Goal: Information Seeking & Learning: Check status

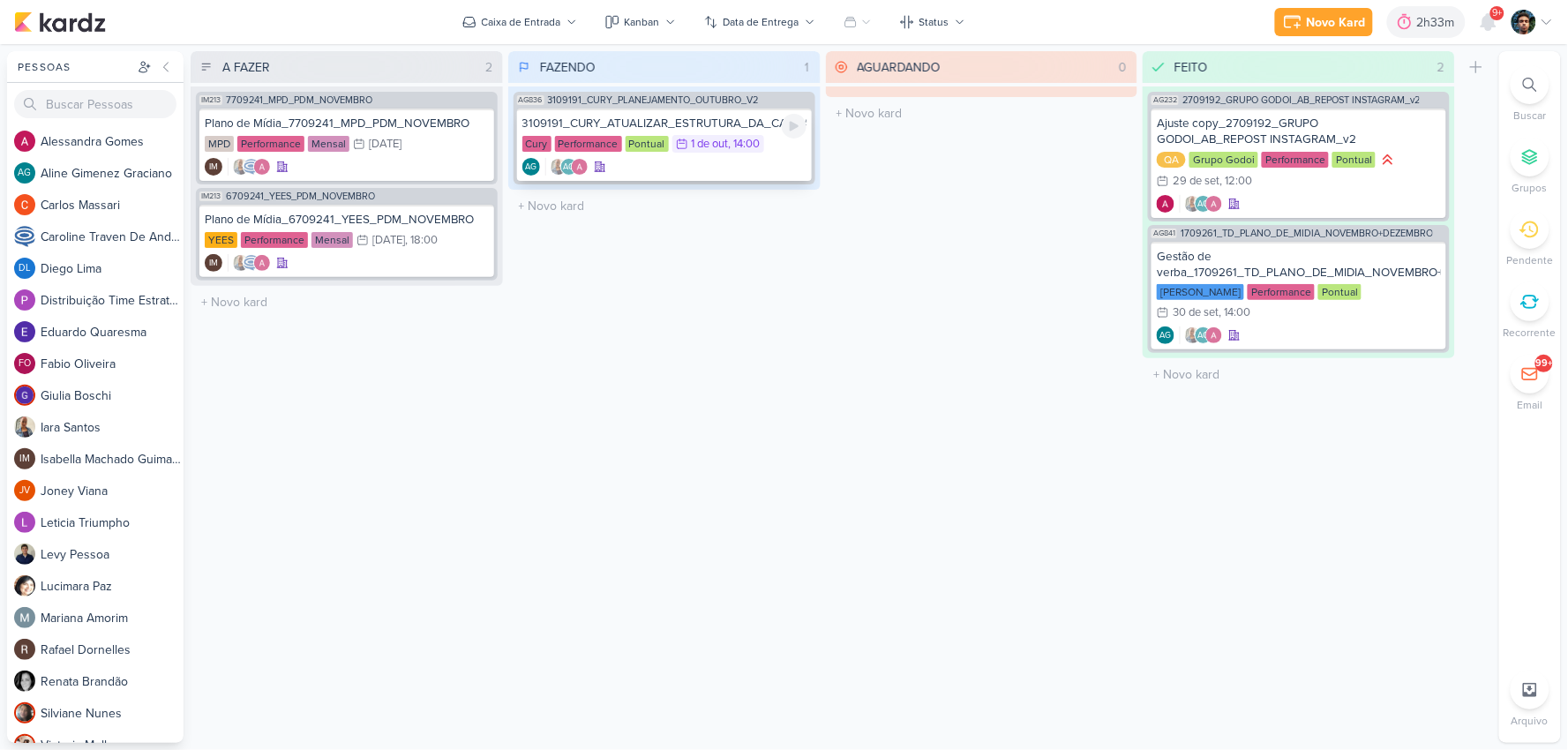
click at [716, 147] on div "1 de out" at bounding box center [710, 144] width 37 height 12
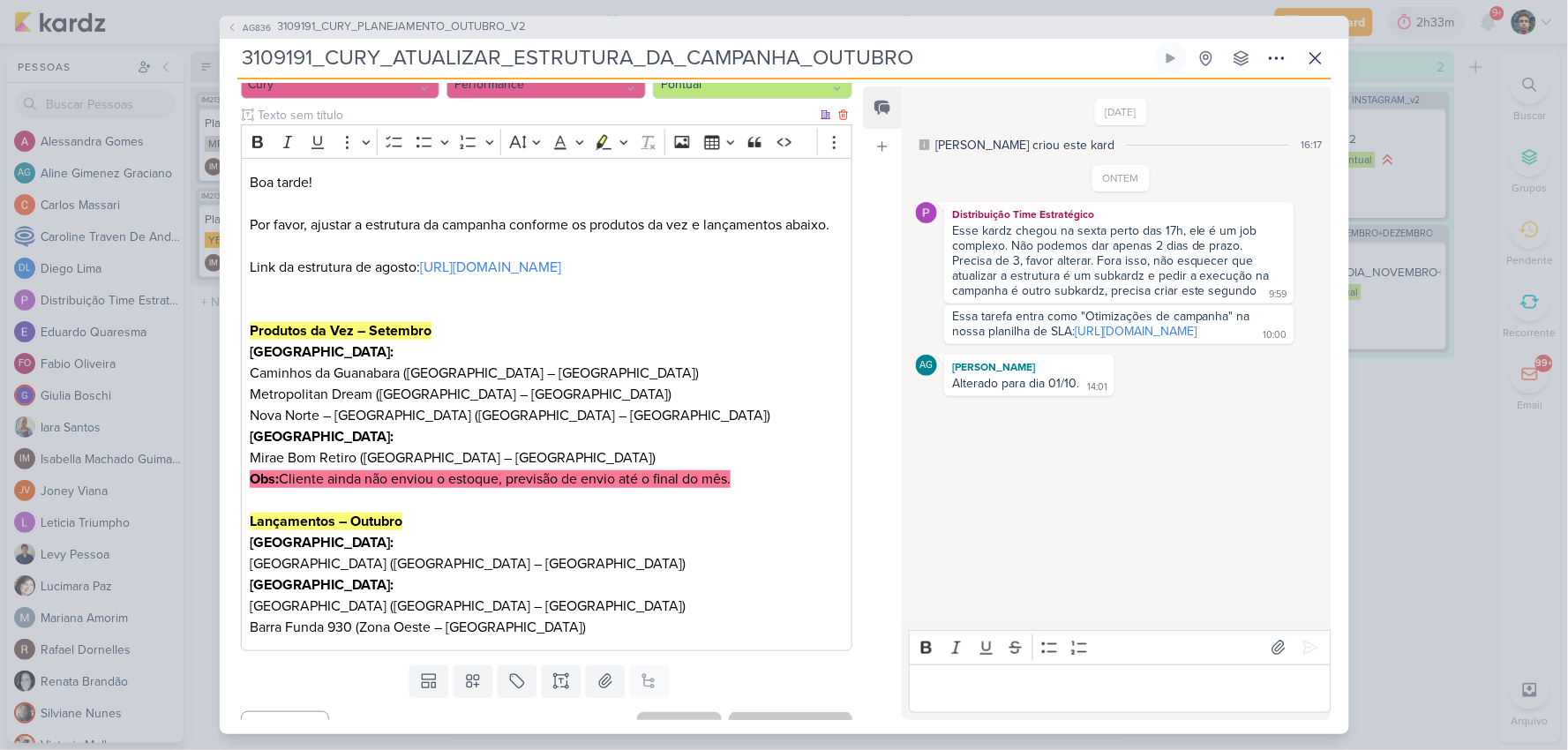
scroll to position [268, 0]
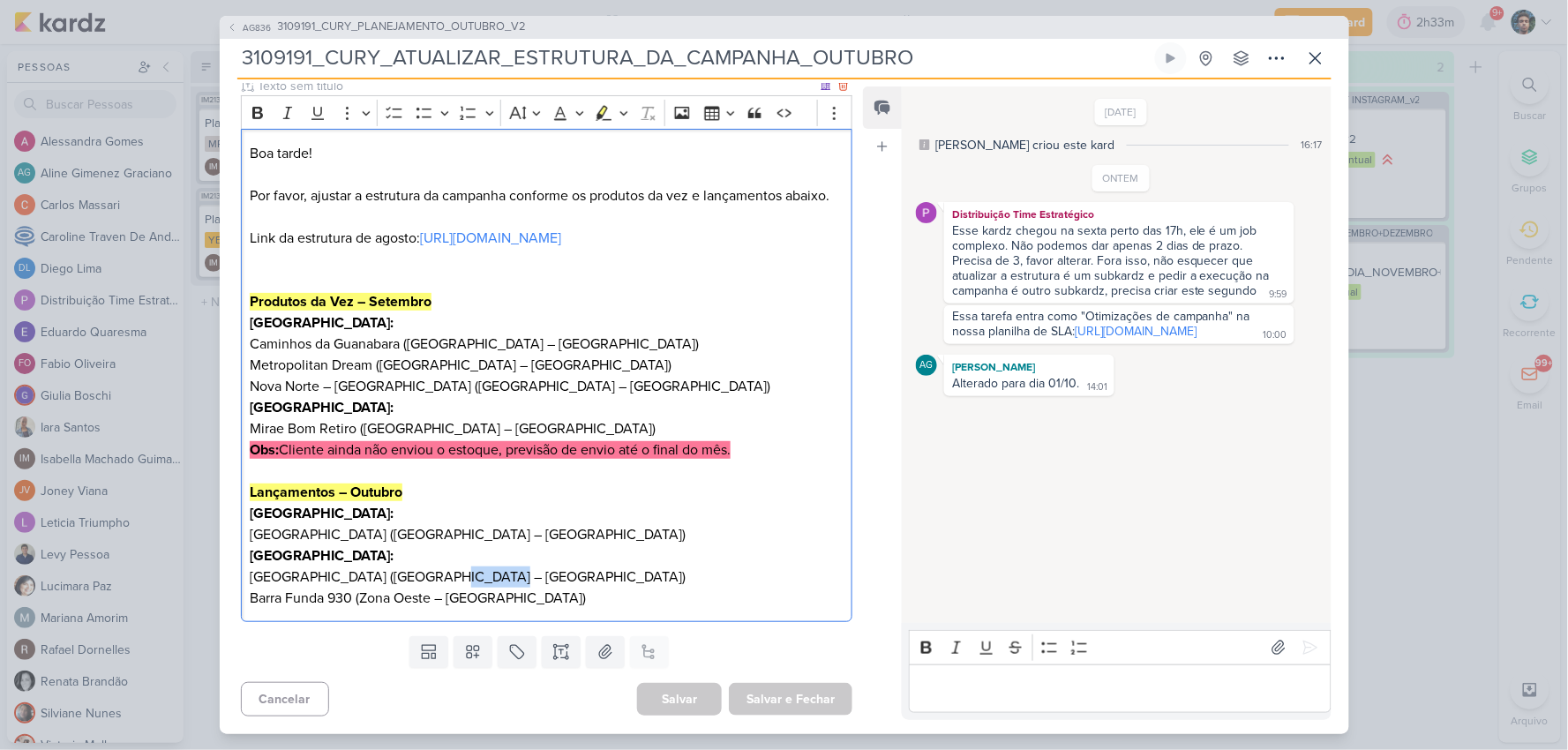
drag, startPoint x: 484, startPoint y: 575, endPoint x: 433, endPoint y: 574, distance: 51.0
click at [433, 574] on p "[GEOGRAPHIC_DATA] ([GEOGRAPHIC_DATA] – [GEOGRAPHIC_DATA])" at bounding box center [546, 577] width 593 height 21
copy p "Zona Sul"
drag, startPoint x: 433, startPoint y: 601, endPoint x: 364, endPoint y: 596, distance: 69.2
click at [364, 596] on p "Barra Funda 930 (Zona Oeste – [GEOGRAPHIC_DATA])" at bounding box center [546, 598] width 593 height 21
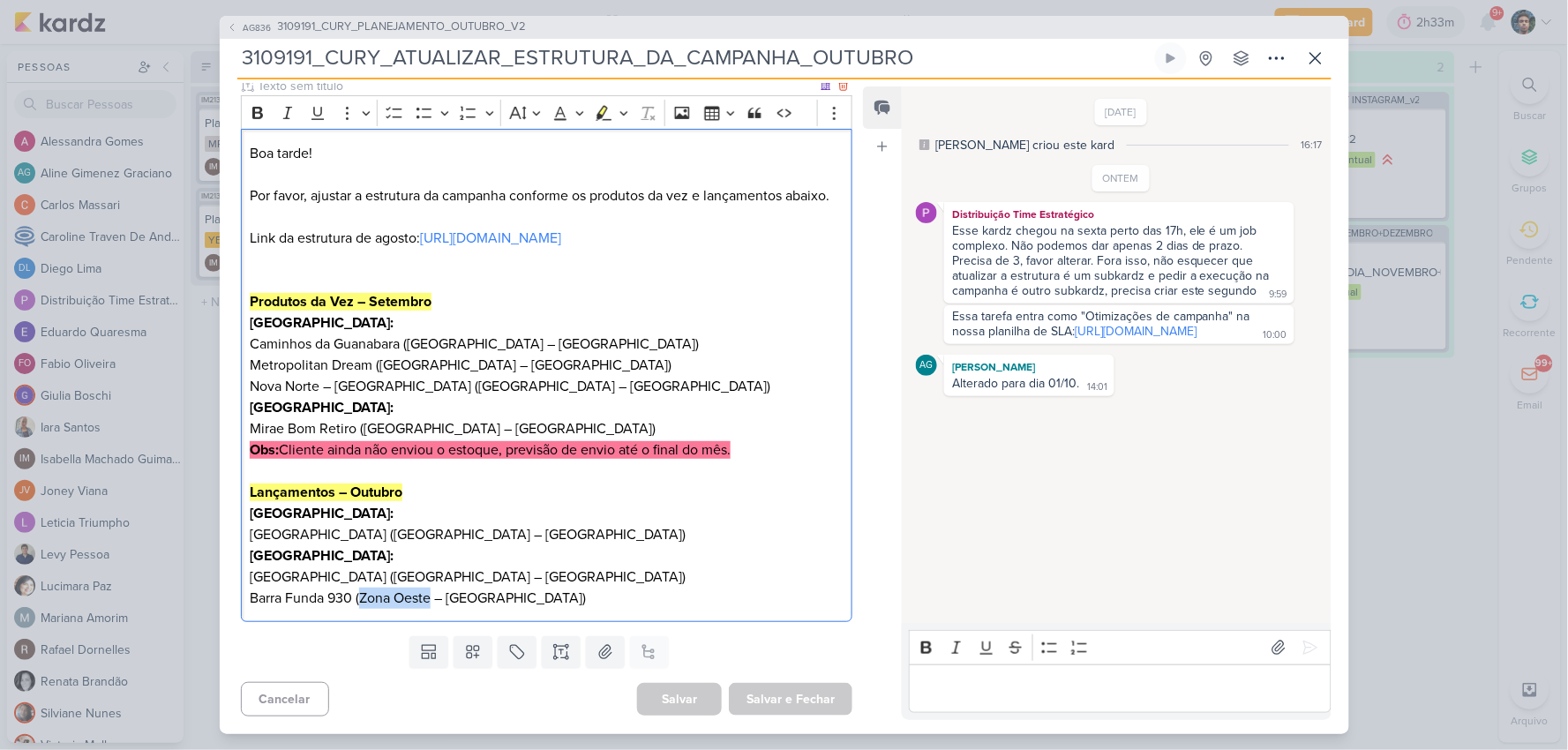
copy p "Zona Oeste"
drag, startPoint x: 637, startPoint y: 576, endPoint x: 496, endPoint y: 569, distance: 141.2
click at [496, 569] on p "[GEOGRAPHIC_DATA] ([GEOGRAPHIC_DATA] – [GEOGRAPHIC_DATA])" at bounding box center [546, 577] width 593 height 21
copy p "Chácara Santo Antônio"
drag, startPoint x: 526, startPoint y: 598, endPoint x: 454, endPoint y: 601, distance: 72.1
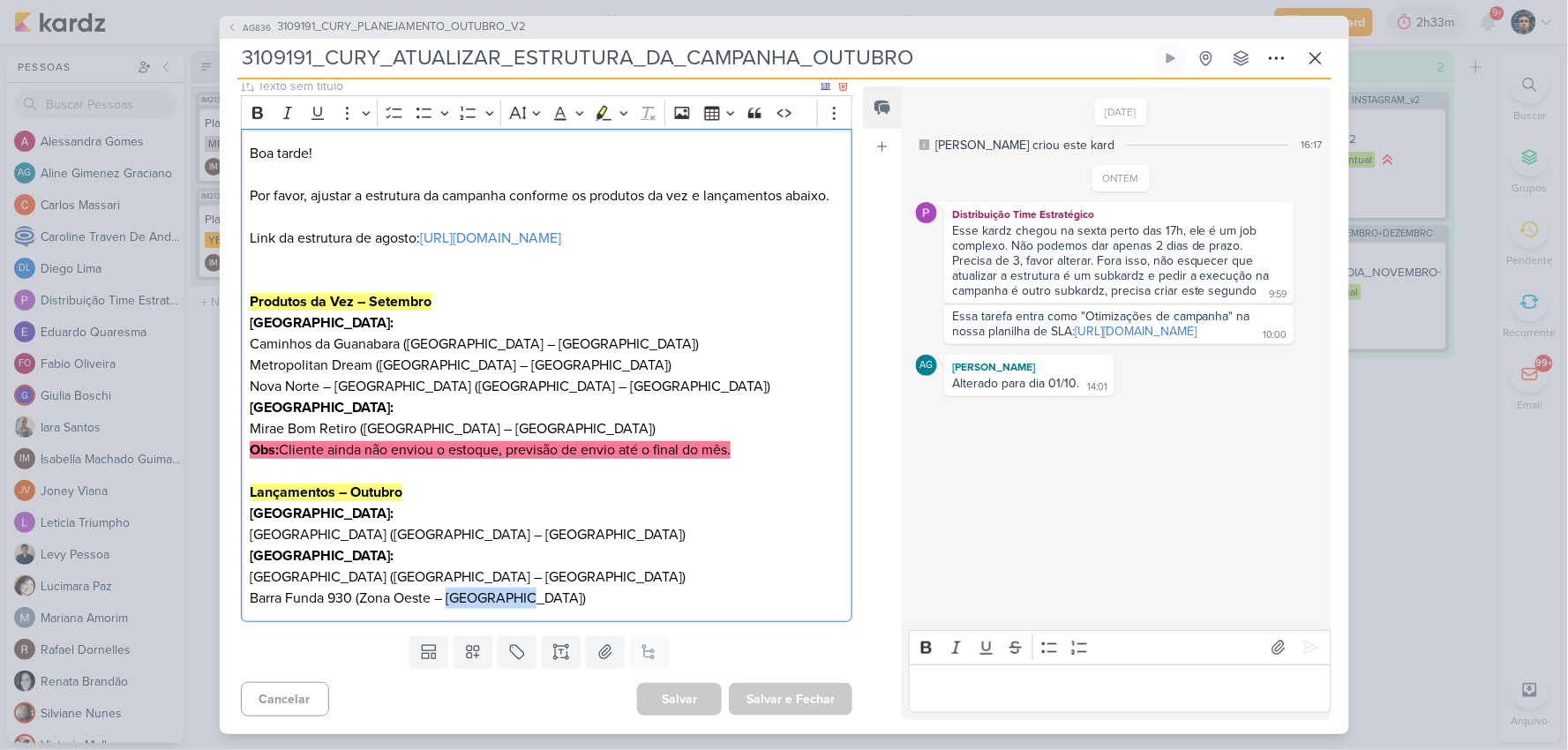
click at [454, 601] on p "Barra Funda 930 (Zona Oeste – [GEOGRAPHIC_DATA])" at bounding box center [546, 598] width 593 height 21
copy p "Barra Funda"
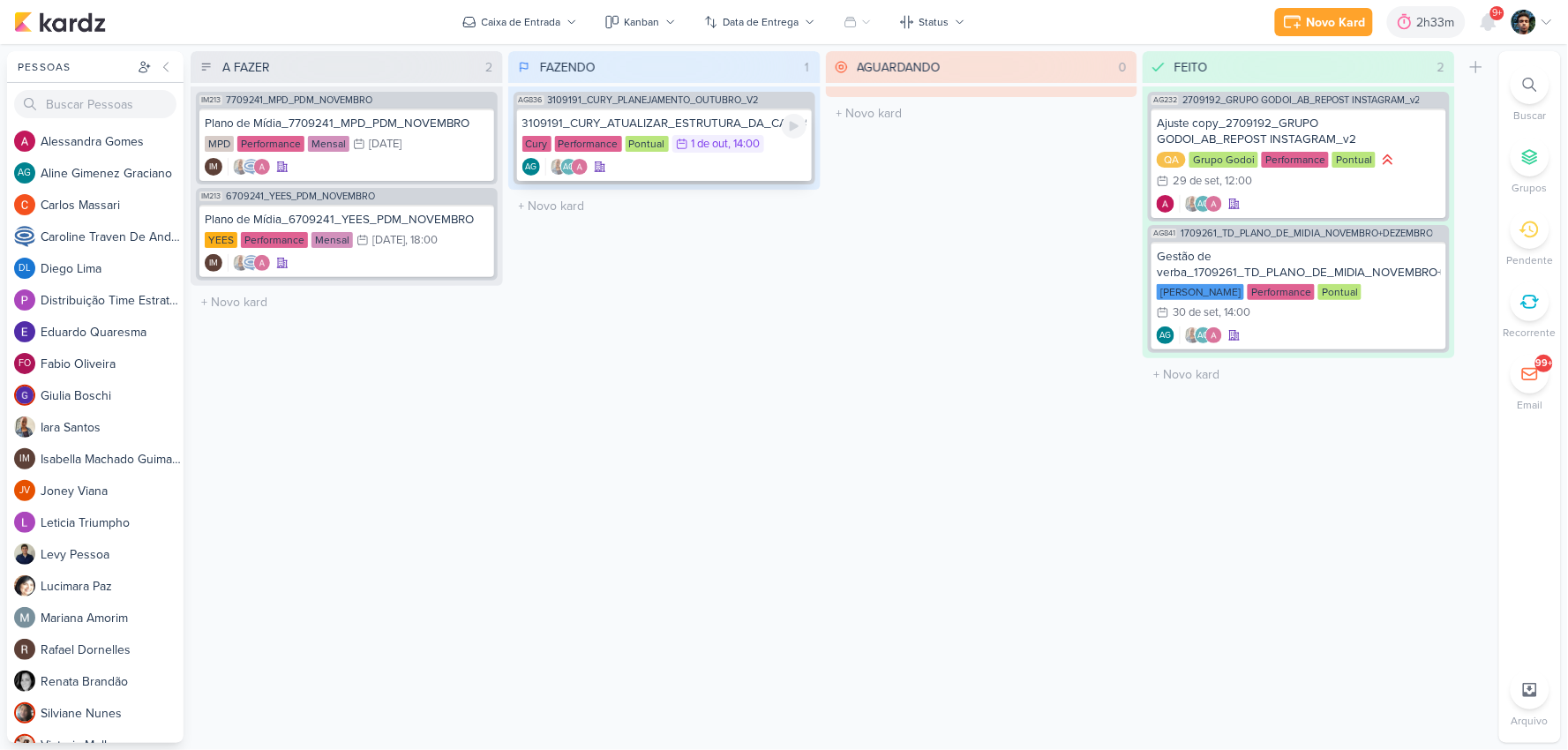
click at [686, 154] on div "3109191_CURY_ATUALIZAR_ESTRUTURA_DA_CAMPANHA_OUTUBRO Cury Performance Pontual 1…" at bounding box center [664, 144] width 295 height 73
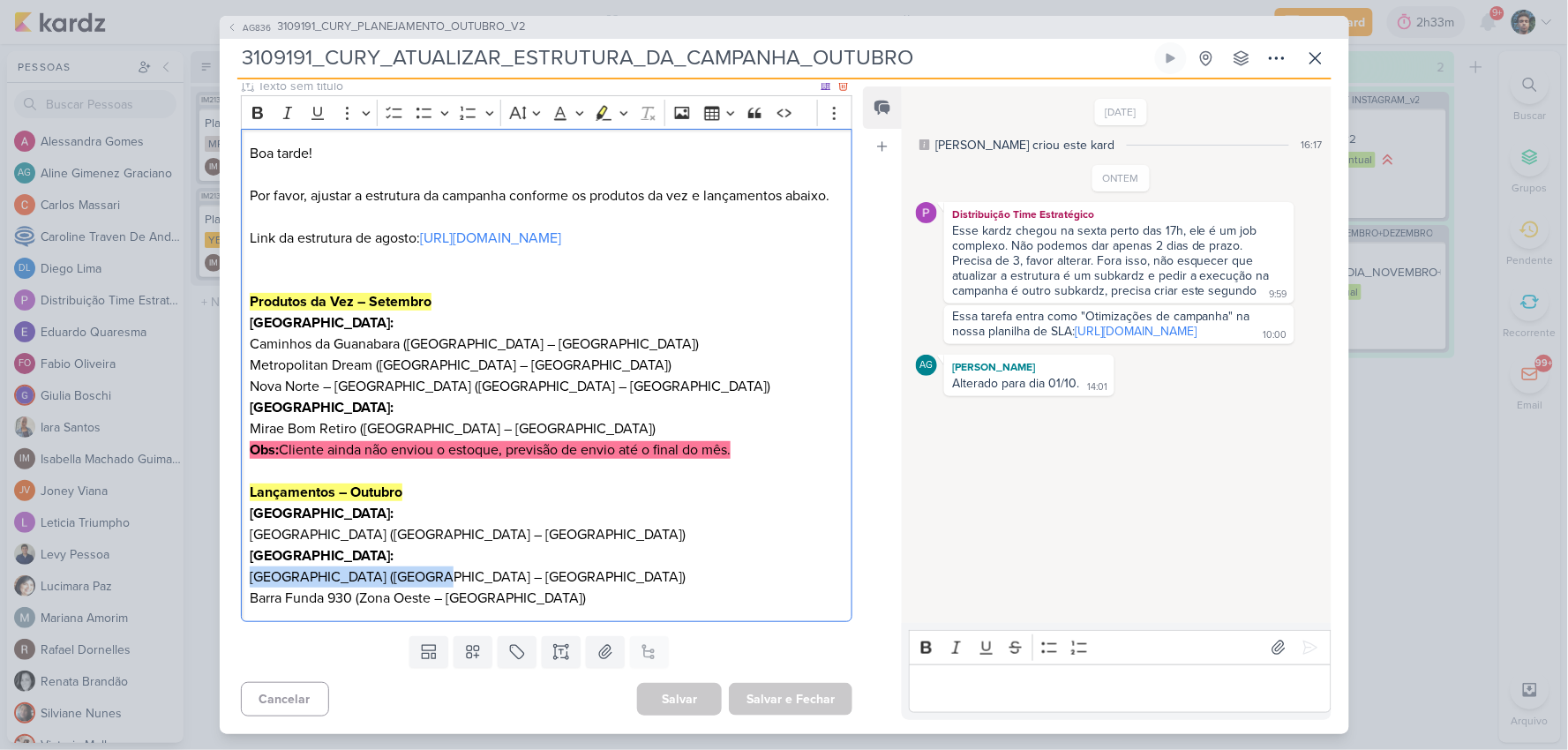
drag, startPoint x: 420, startPoint y: 575, endPoint x: 242, endPoint y: 584, distance: 178.2
click at [242, 584] on div "Boa tarde! Por favor, ajustar a estrutura da campanha conforme os produtos da v…" at bounding box center [547, 375] width 613 height 494
copy p "Alto Chácara [GEOGRAPHIC_DATA]"
drag, startPoint x: 348, startPoint y: 598, endPoint x: 252, endPoint y: 597, distance: 96.0
click at [252, 597] on p "Barra Funda 930 (Zona Oeste – [GEOGRAPHIC_DATA])" at bounding box center [546, 598] width 593 height 21
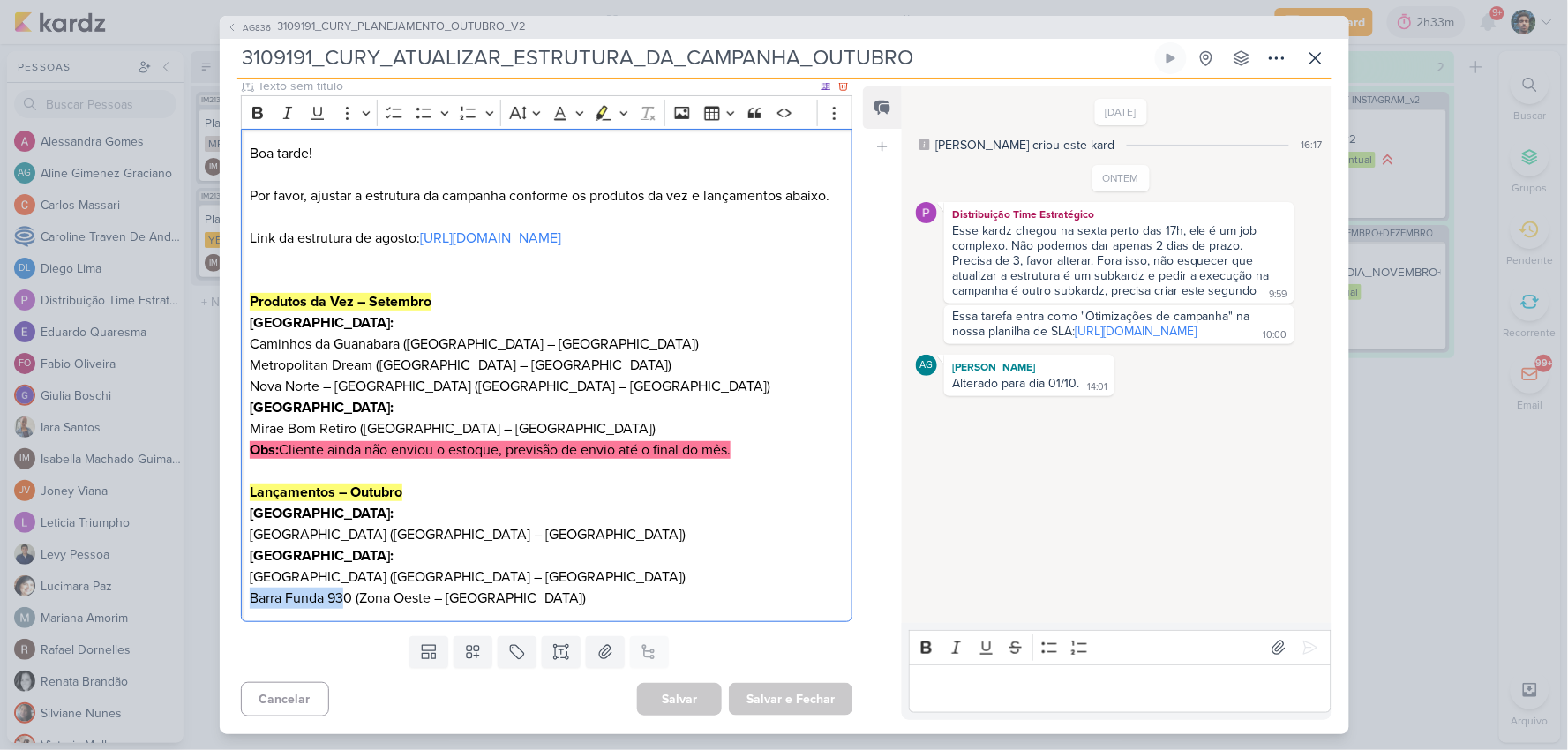
click at [341, 597] on p "Barra Funda 930 (Zona Oeste – [GEOGRAPHIC_DATA])" at bounding box center [546, 598] width 593 height 21
drag, startPoint x: 354, startPoint y: 597, endPoint x: 247, endPoint y: 598, distance: 107.0
click at [247, 598] on div "Boa tarde! Por favor, ajustar a estrutura da campanha conforme os produtos da v…" at bounding box center [547, 375] width 613 height 494
copy p "Barra Funda 930"
drag, startPoint x: 461, startPoint y: 594, endPoint x: 524, endPoint y: 612, distance: 65.5
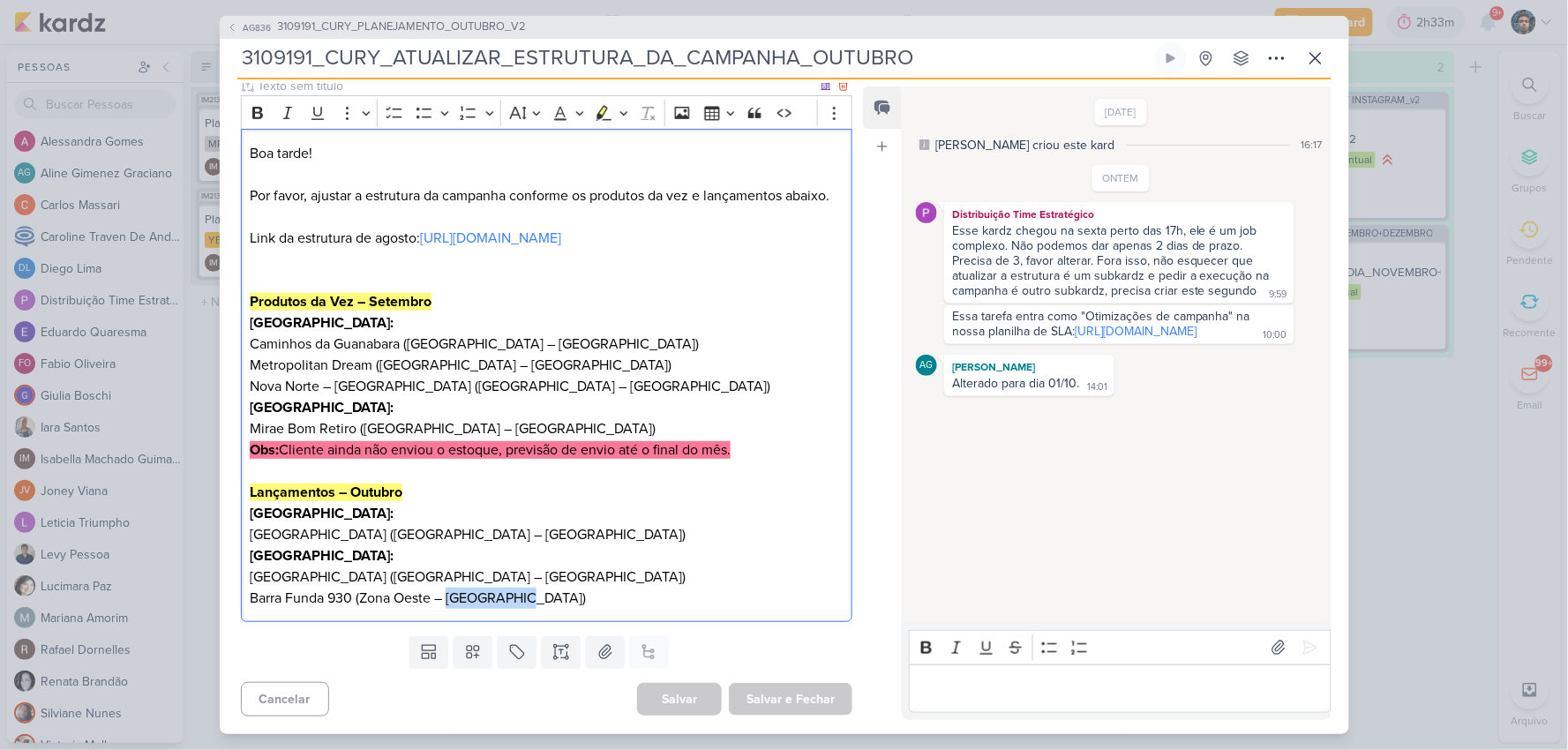
click at [524, 612] on div "Boa tarde! Por favor, ajustar a estrutura da campanha conforme os produtos da v…" at bounding box center [547, 375] width 613 height 494
copy p "Barra Funda"
drag, startPoint x: 560, startPoint y: 533, endPoint x: 484, endPoint y: 539, distance: 76.2
click at [484, 539] on p "[GEOGRAPHIC_DATA] ([GEOGRAPHIC_DATA] – [GEOGRAPHIC_DATA])" at bounding box center [546, 535] width 593 height 21
copy p "[DEMOGRAPHIC_DATA]"
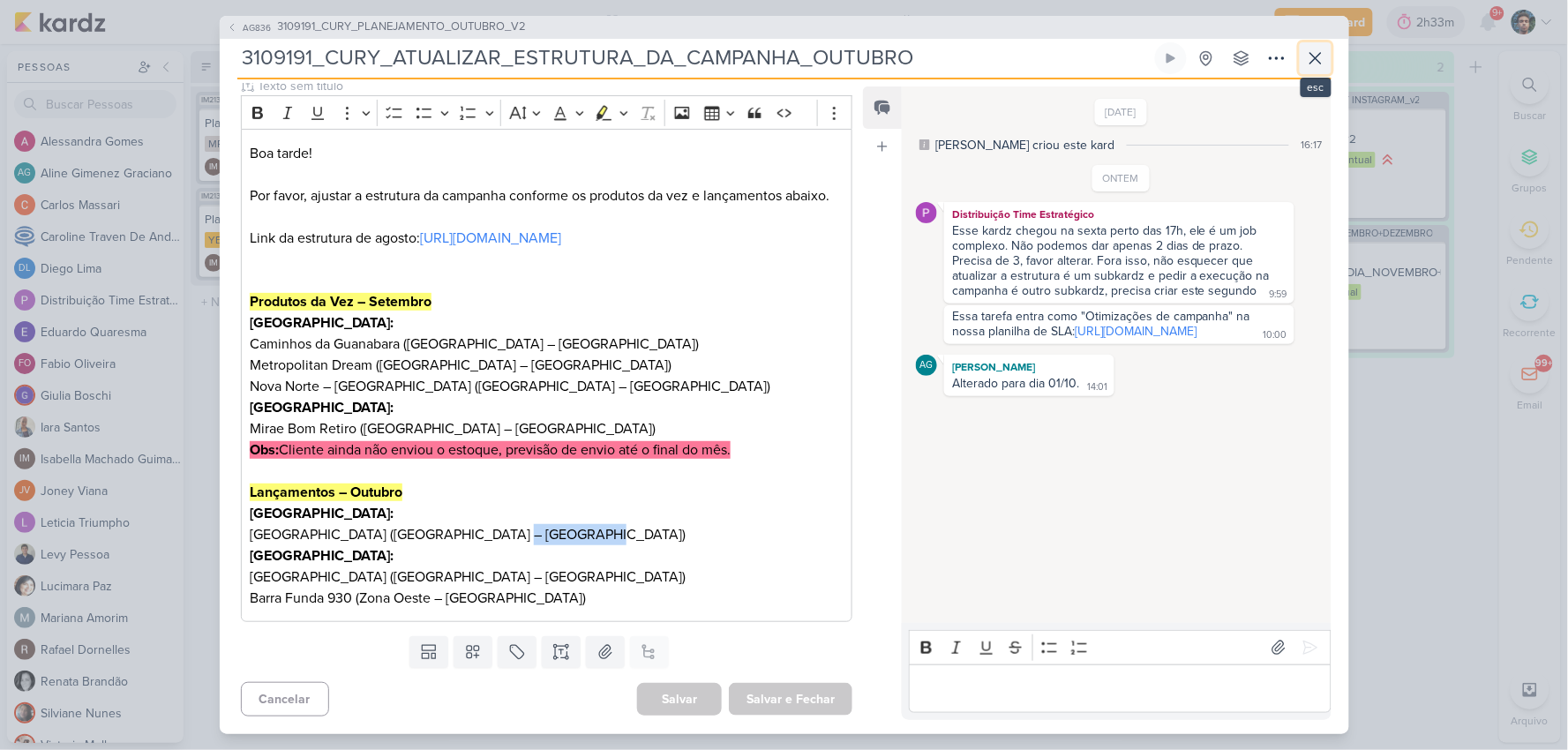
click at [1326, 65] on icon at bounding box center [1316, 58] width 21 height 21
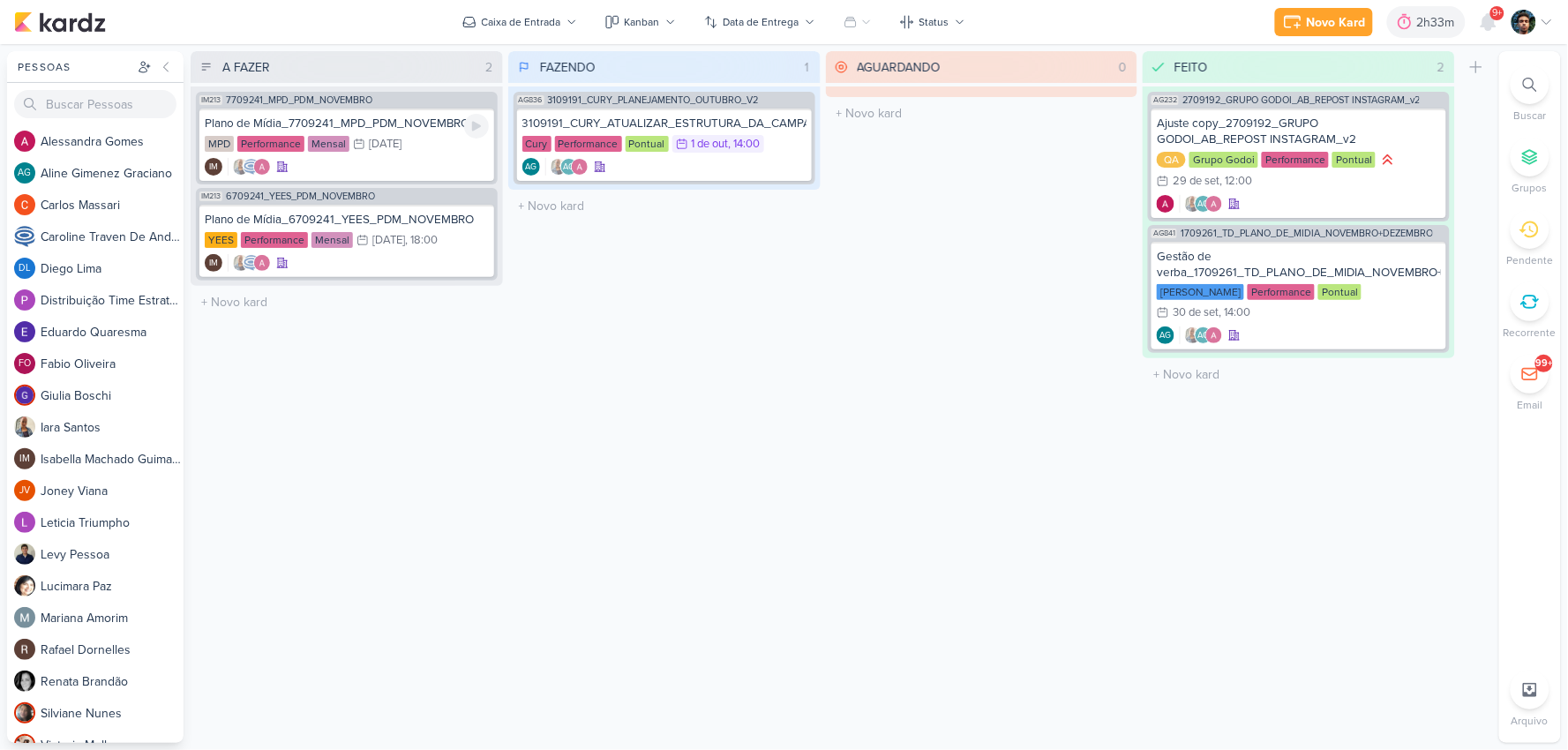
click at [441, 163] on div "IM" at bounding box center [347, 166] width 285 height 17
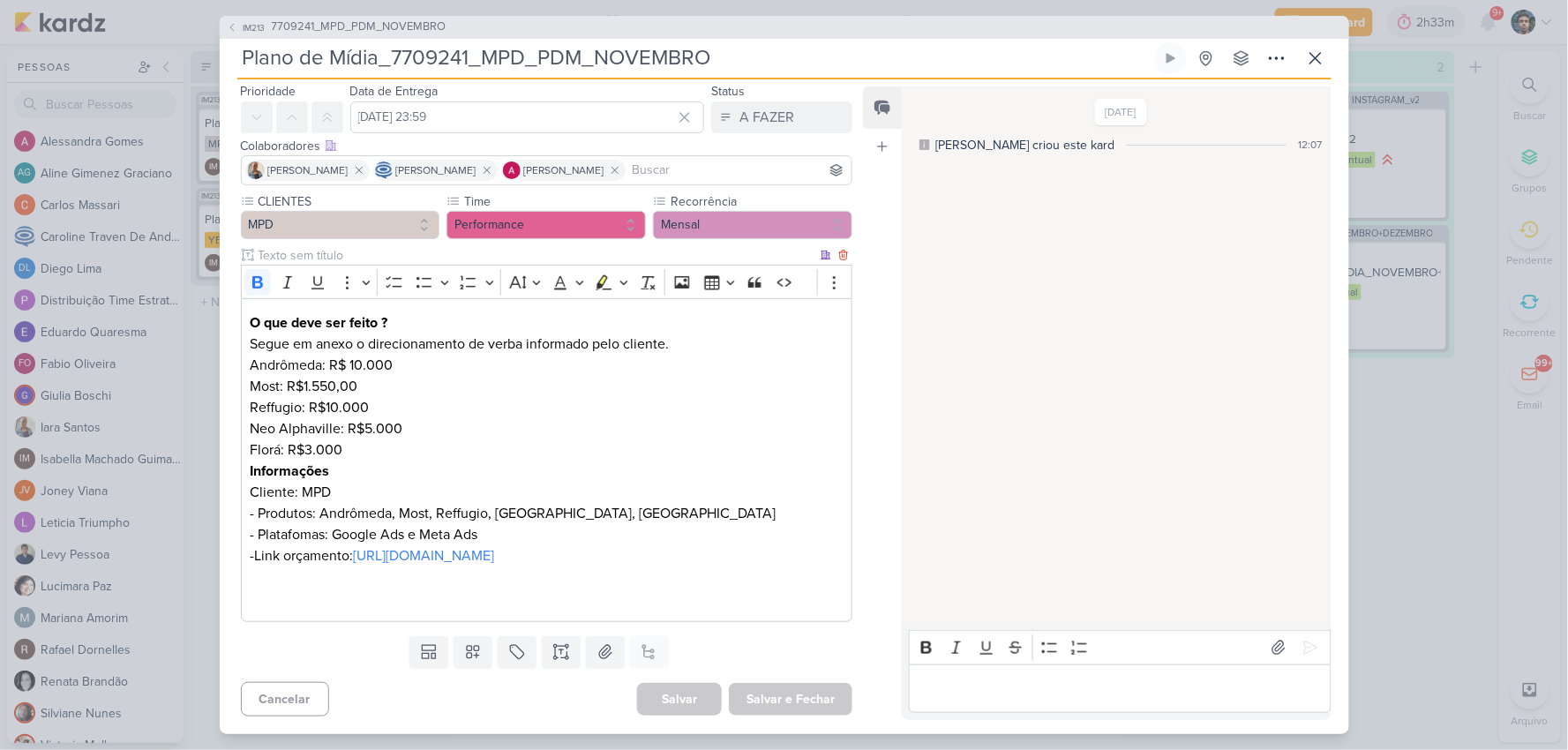
scroll to position [98, 0]
click at [495, 547] on link "[URL][DOMAIN_NAME]" at bounding box center [424, 555] width 141 height 17
click at [664, 496] on p "Informações Cliente: MPD - Produtos: Andrômeda, Most, Reffugio, Neo Alphaville,…" at bounding box center [546, 503] width 593 height 85
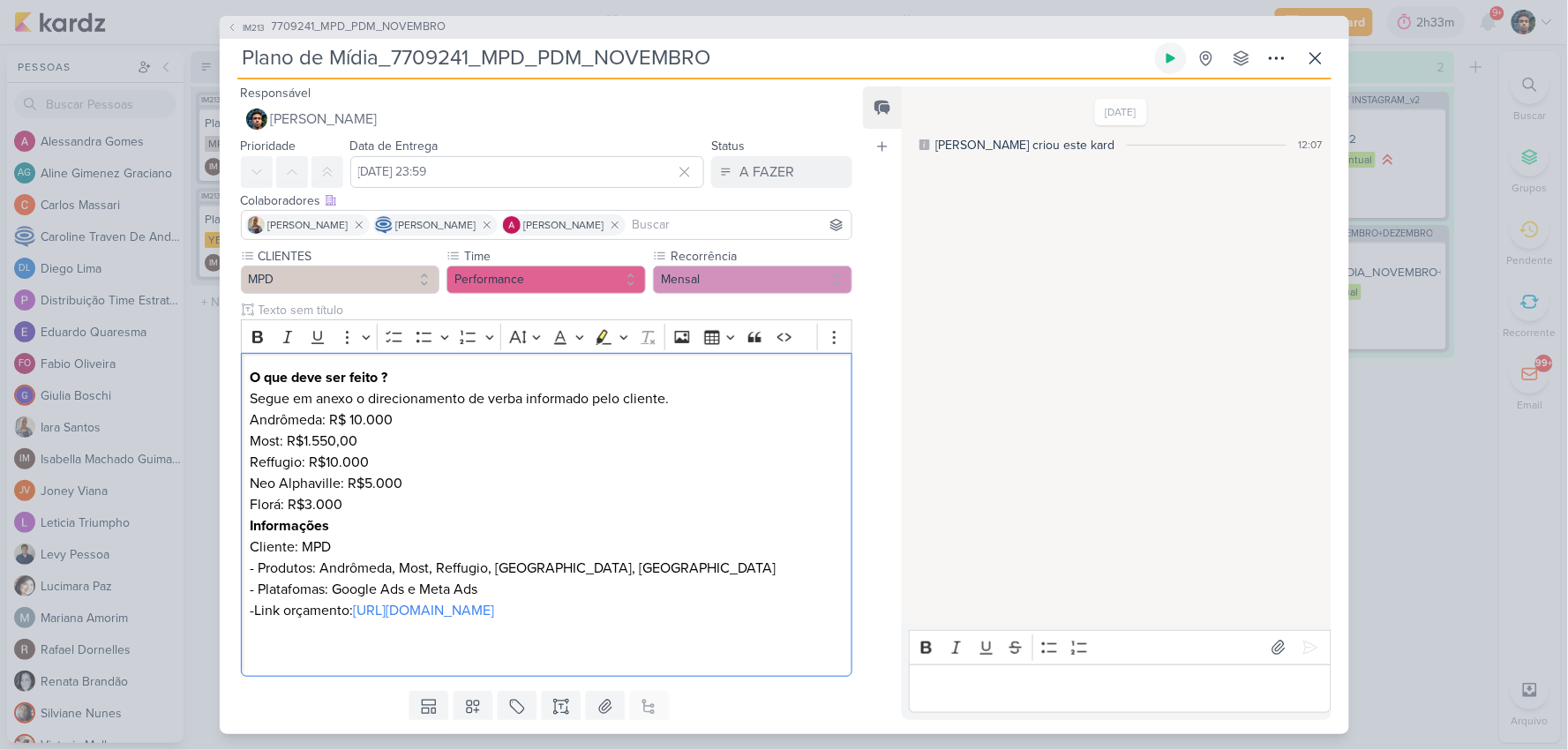
click at [1172, 65] on icon at bounding box center [1171, 58] width 15 height 15
click at [1315, 65] on icon at bounding box center [1316, 58] width 21 height 21
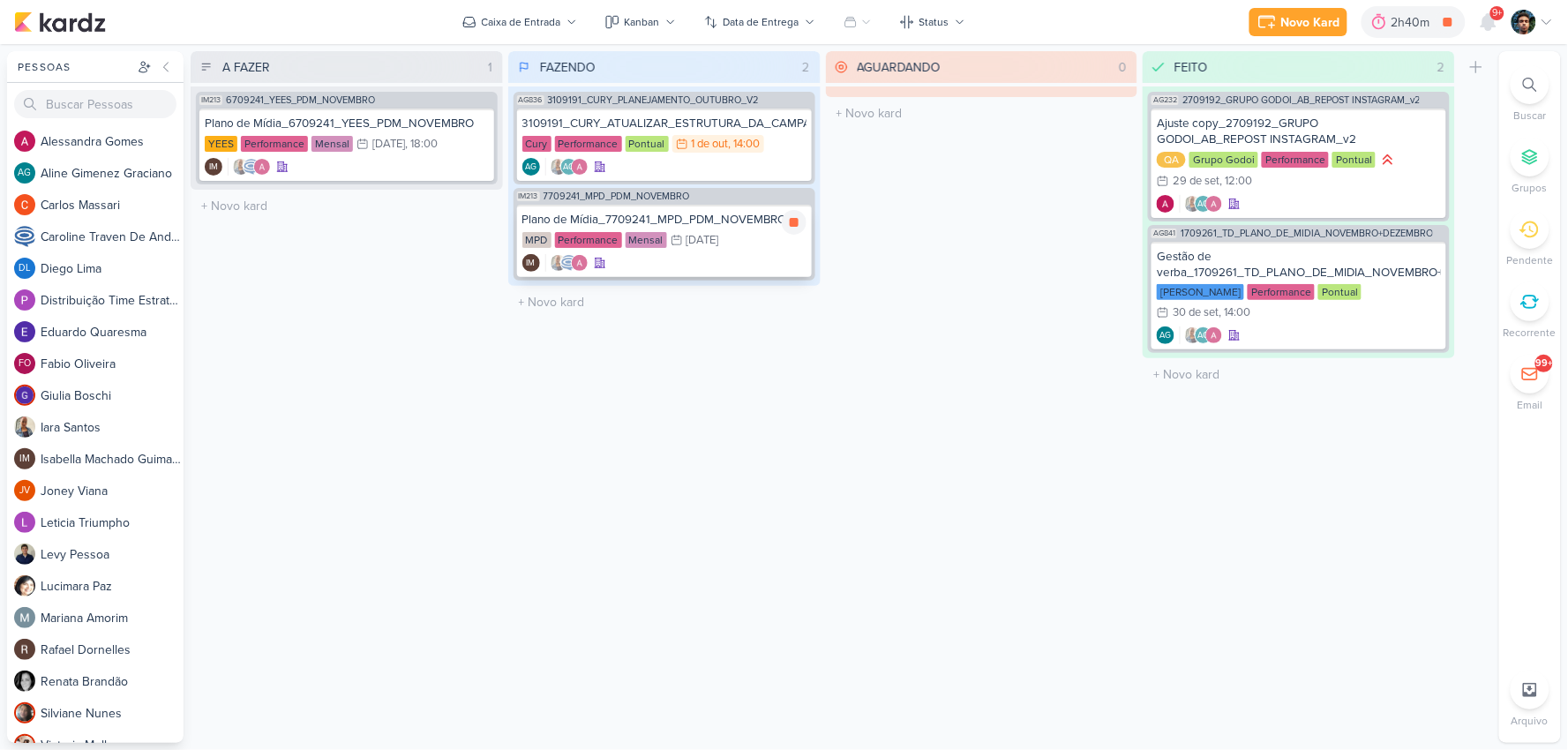
click at [703, 255] on div "IM" at bounding box center [665, 263] width 285 height 17
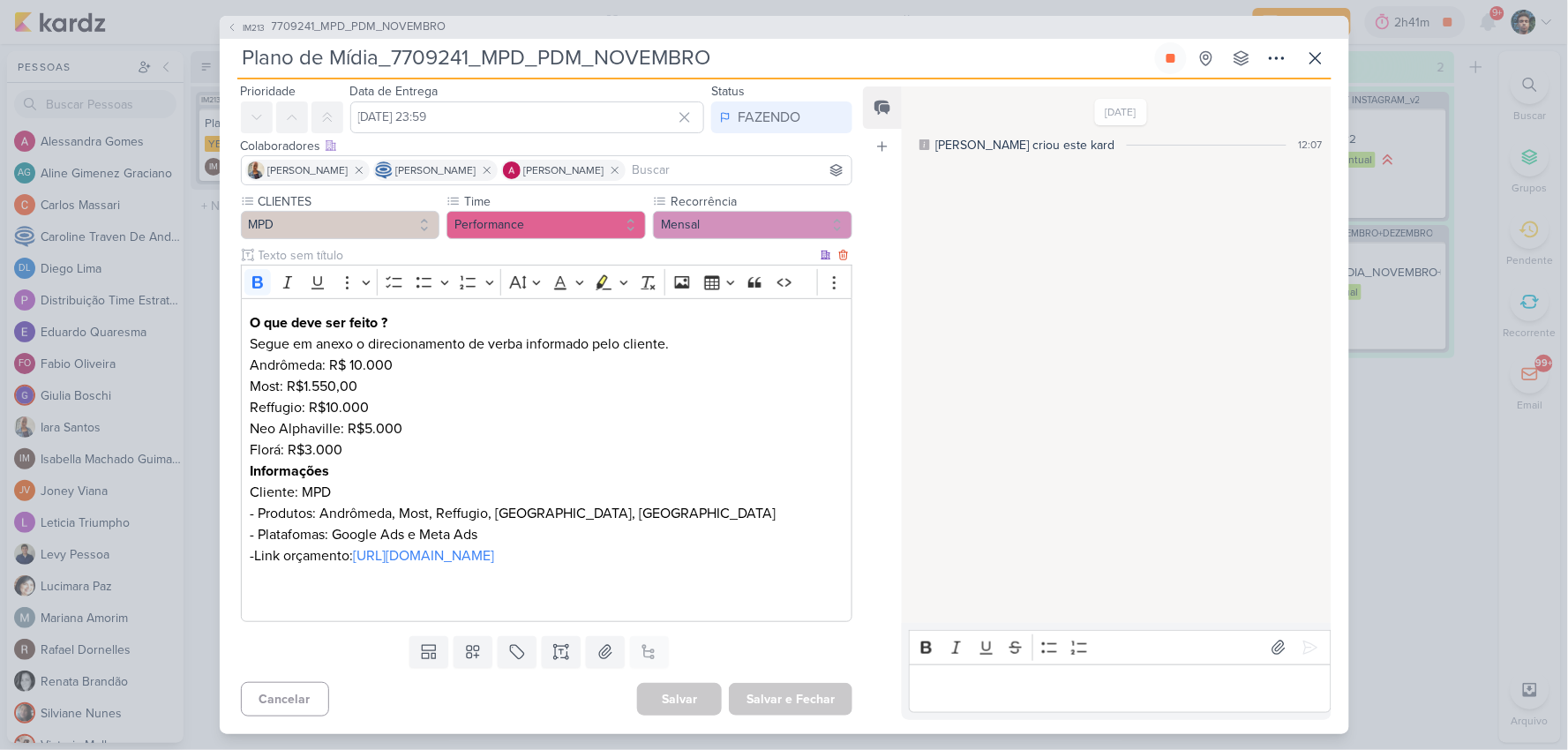
scroll to position [99, 0]
click at [1086, 684] on p "Editor editing area: main" at bounding box center [1120, 688] width 404 height 21
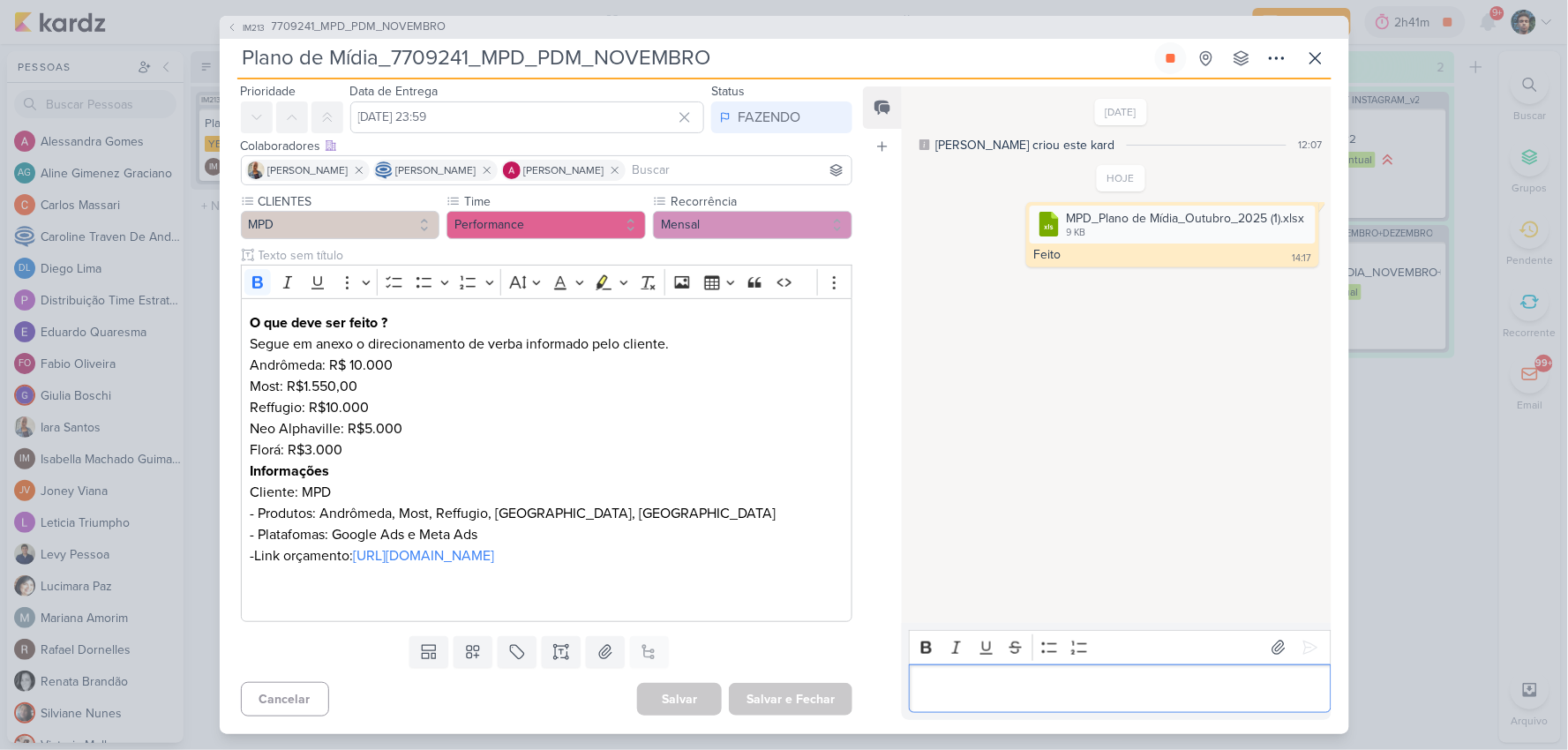
click at [1104, 681] on p "Editor editing area: main" at bounding box center [1120, 688] width 404 height 21
click at [1209, 463] on div "[DATE] [PERSON_NAME] criou este kard 12:07 HOJE" at bounding box center [1115, 355] width 427 height 535
click at [1313, 72] on button at bounding box center [1315, 58] width 32 height 32
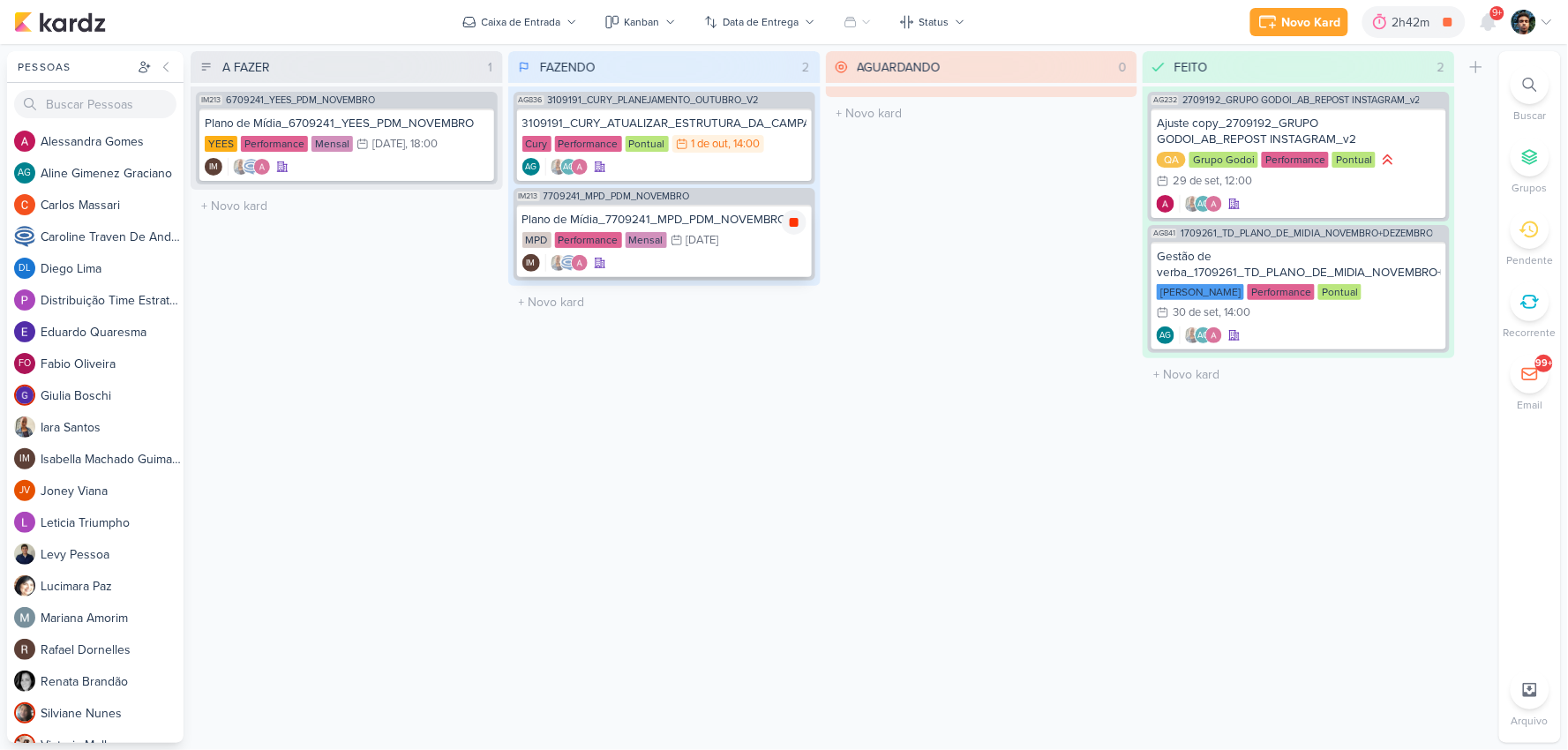
click at [796, 219] on icon at bounding box center [794, 222] width 9 height 9
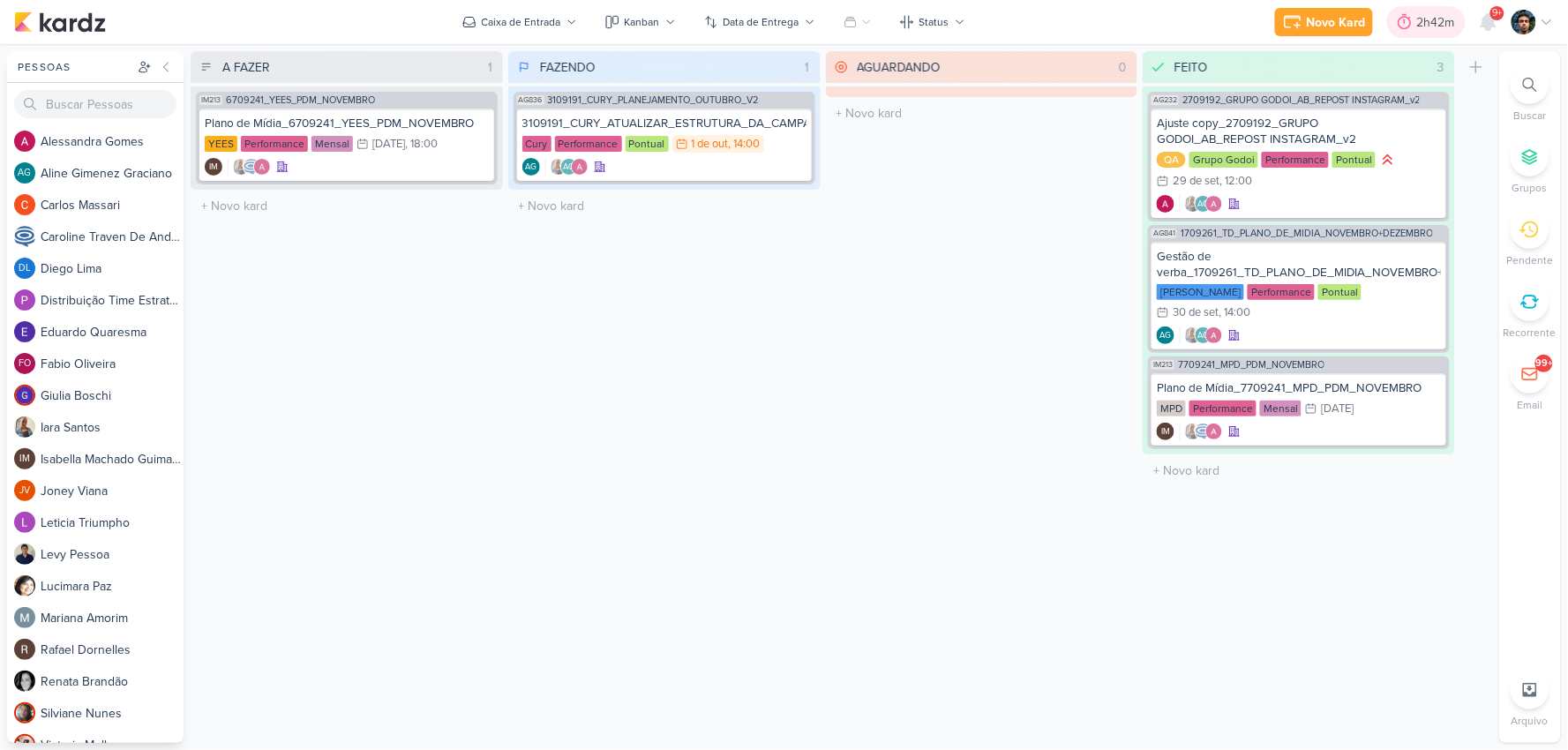
click at [1421, 18] on div "2h42m" at bounding box center [1438, 22] width 44 height 18
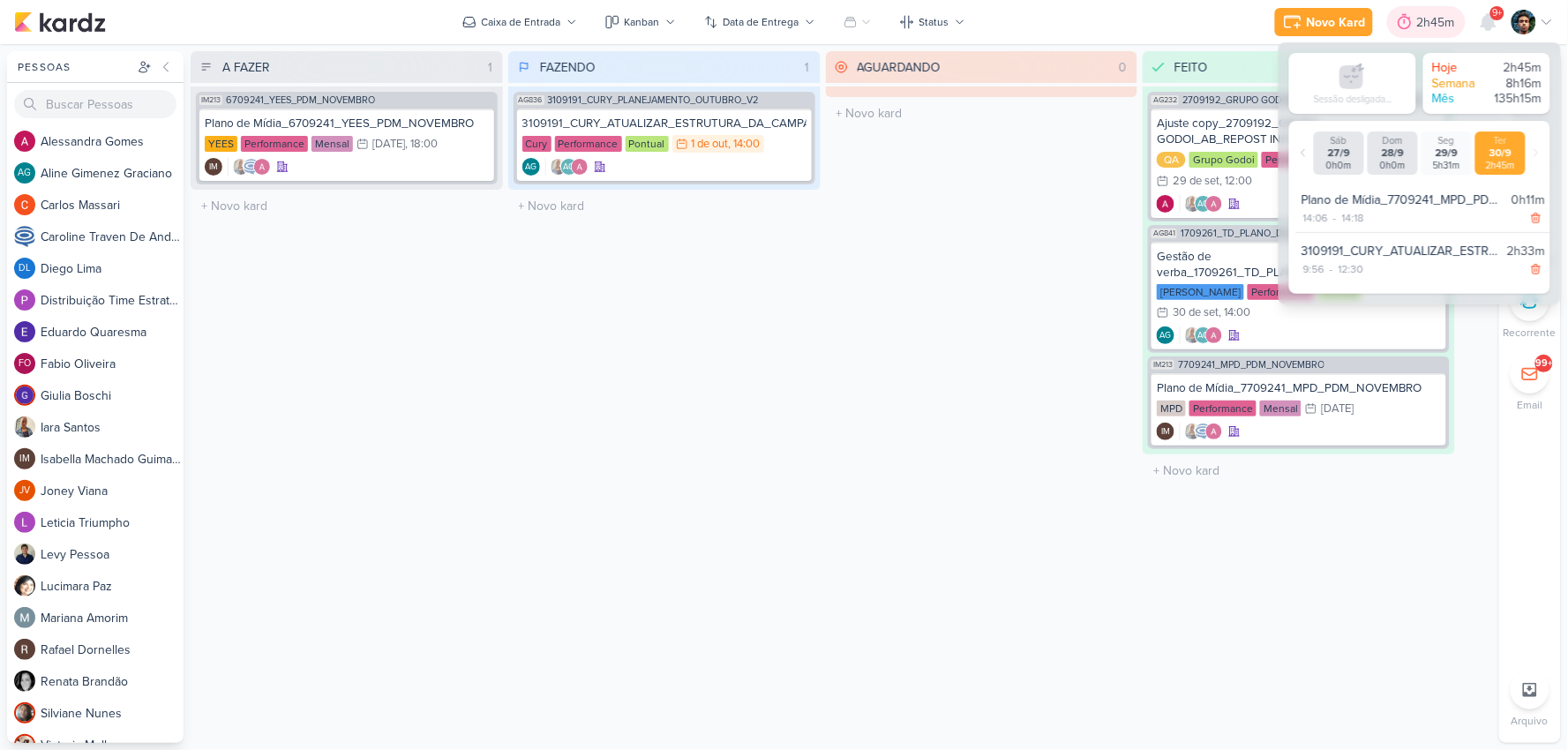
click at [1421, 23] on div "2h45m" at bounding box center [1438, 22] width 44 height 18
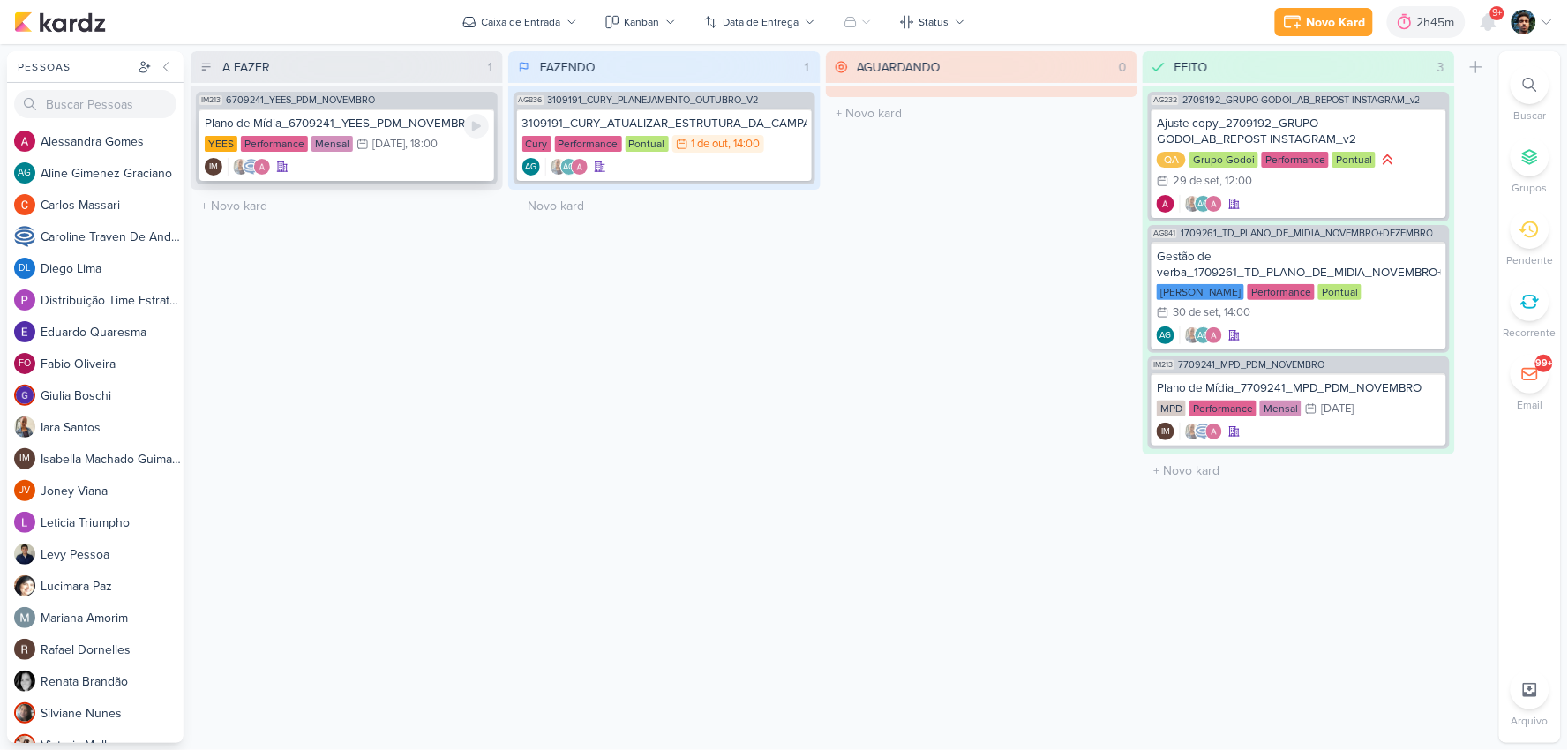
click at [406, 152] on div "YEES Performance Mensal 10/10 [DATE] 18:00" at bounding box center [347, 145] width 285 height 19
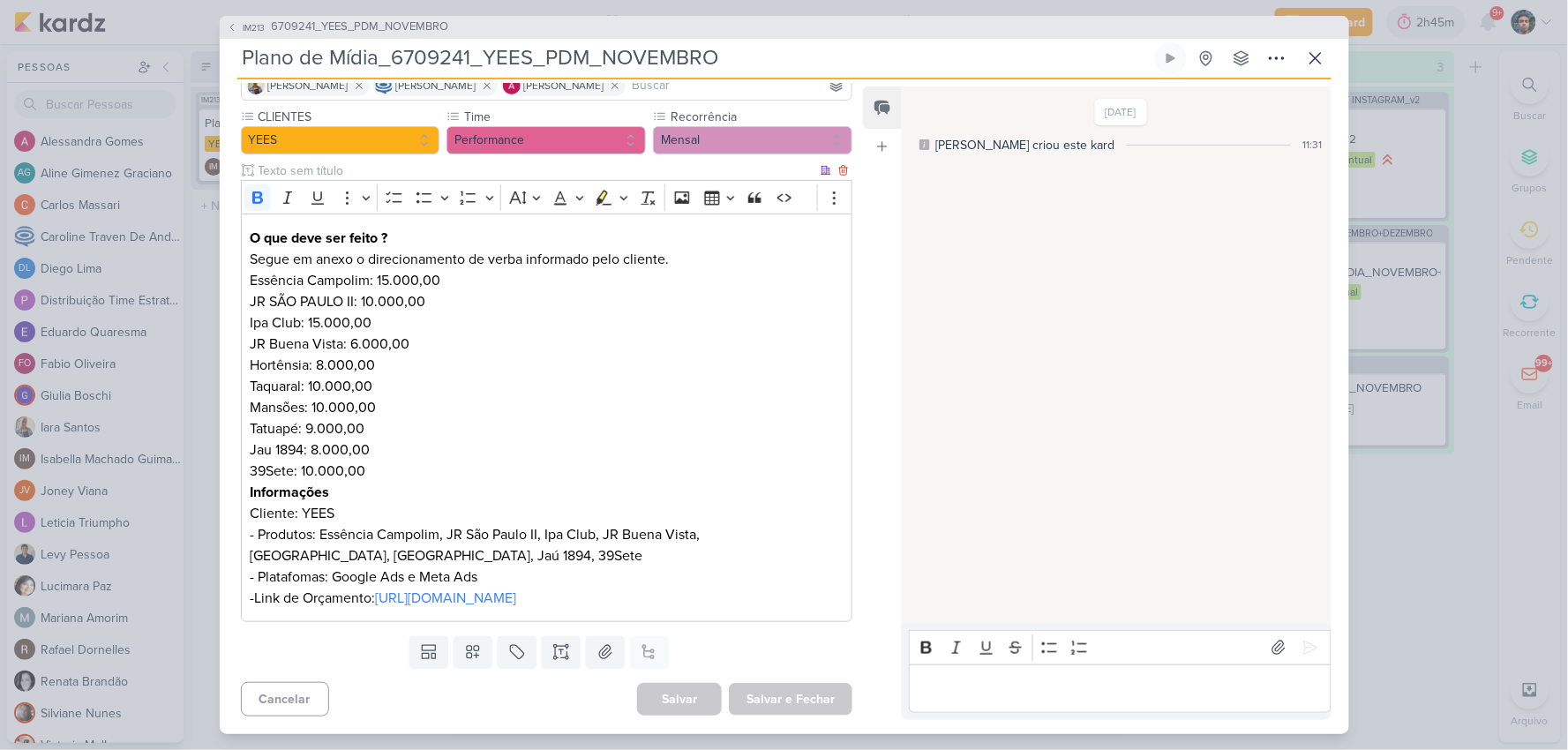
scroll to position [183, 0]
click at [1310, 56] on icon at bounding box center [1316, 58] width 21 height 21
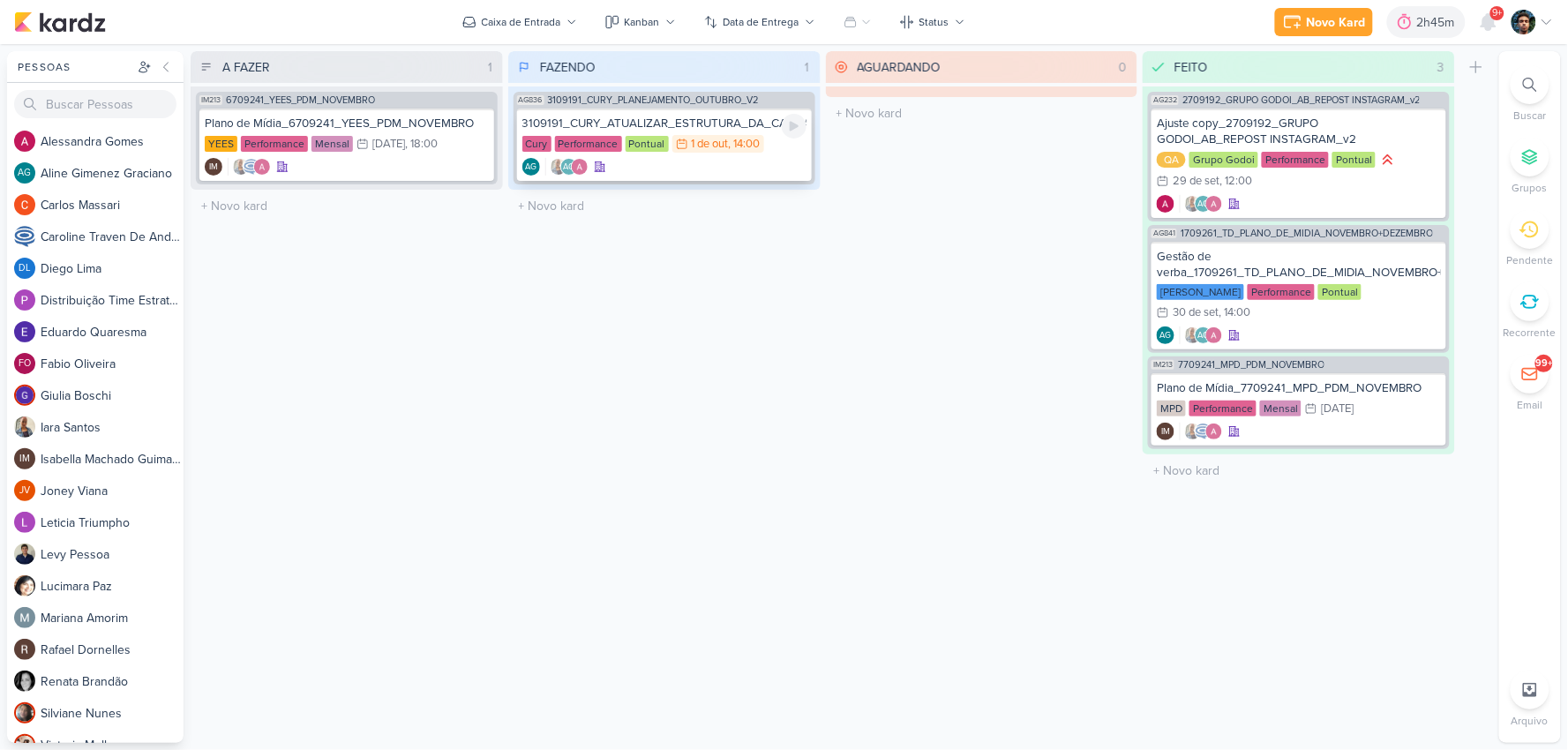
click at [728, 118] on div "3109191_CURY_ATUALIZAR_ESTRUTURA_DA_CAMPANHA_OUTUBRO" at bounding box center [665, 123] width 285 height 15
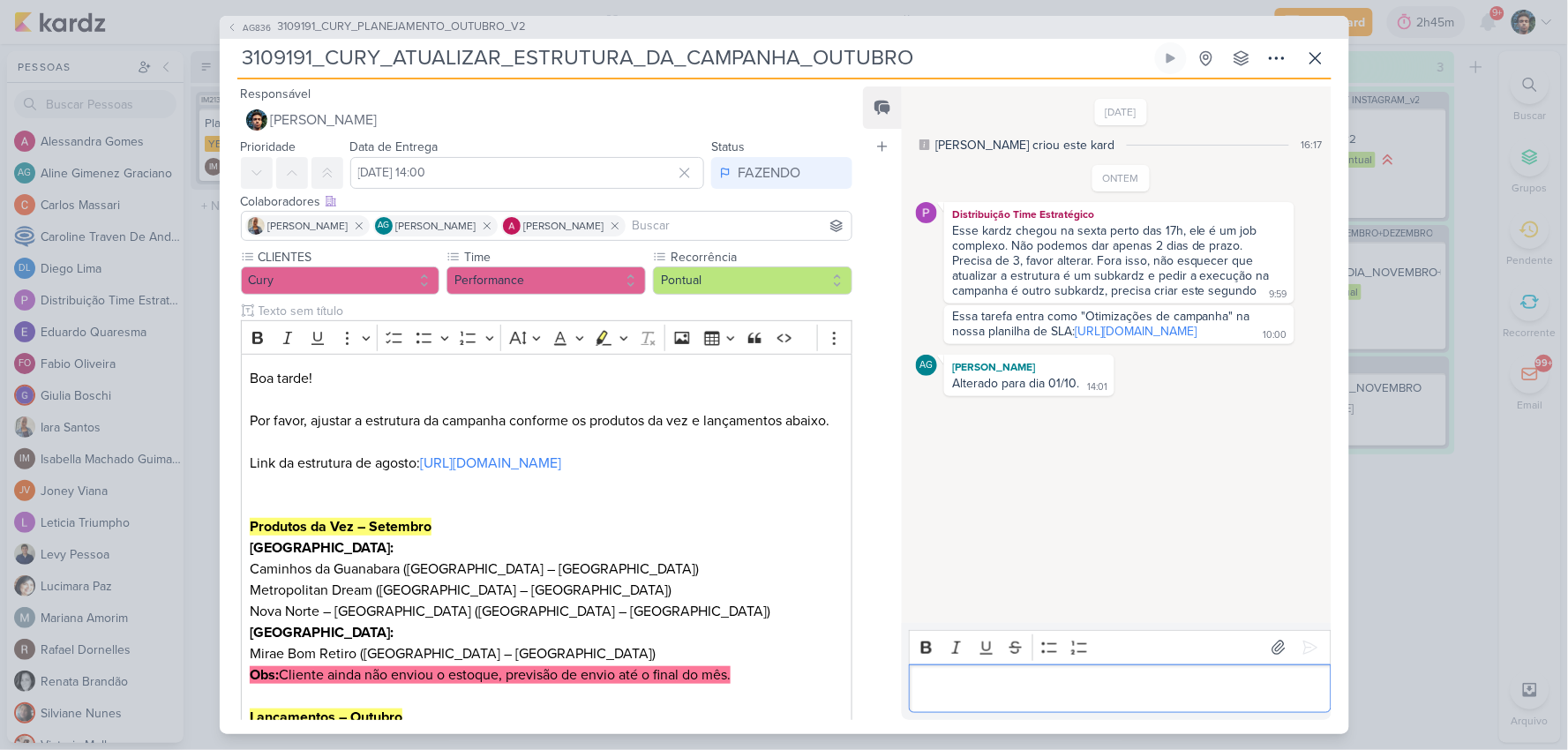
click at [991, 700] on div "Editor editing area: main" at bounding box center [1120, 689] width 422 height 48
click at [1155, 679] on p "Aguardando a previsão de estoque" at bounding box center [1120, 688] width 404 height 21
click at [915, 696] on div "Aguardando a previsão de estoque" at bounding box center [1120, 689] width 422 height 48
drag, startPoint x: 1007, startPoint y: 696, endPoint x: 1036, endPoint y: 699, distance: 29.2
click at [1007, 696] on p "Aguardando a previsão de estoque" at bounding box center [1120, 688] width 404 height 21
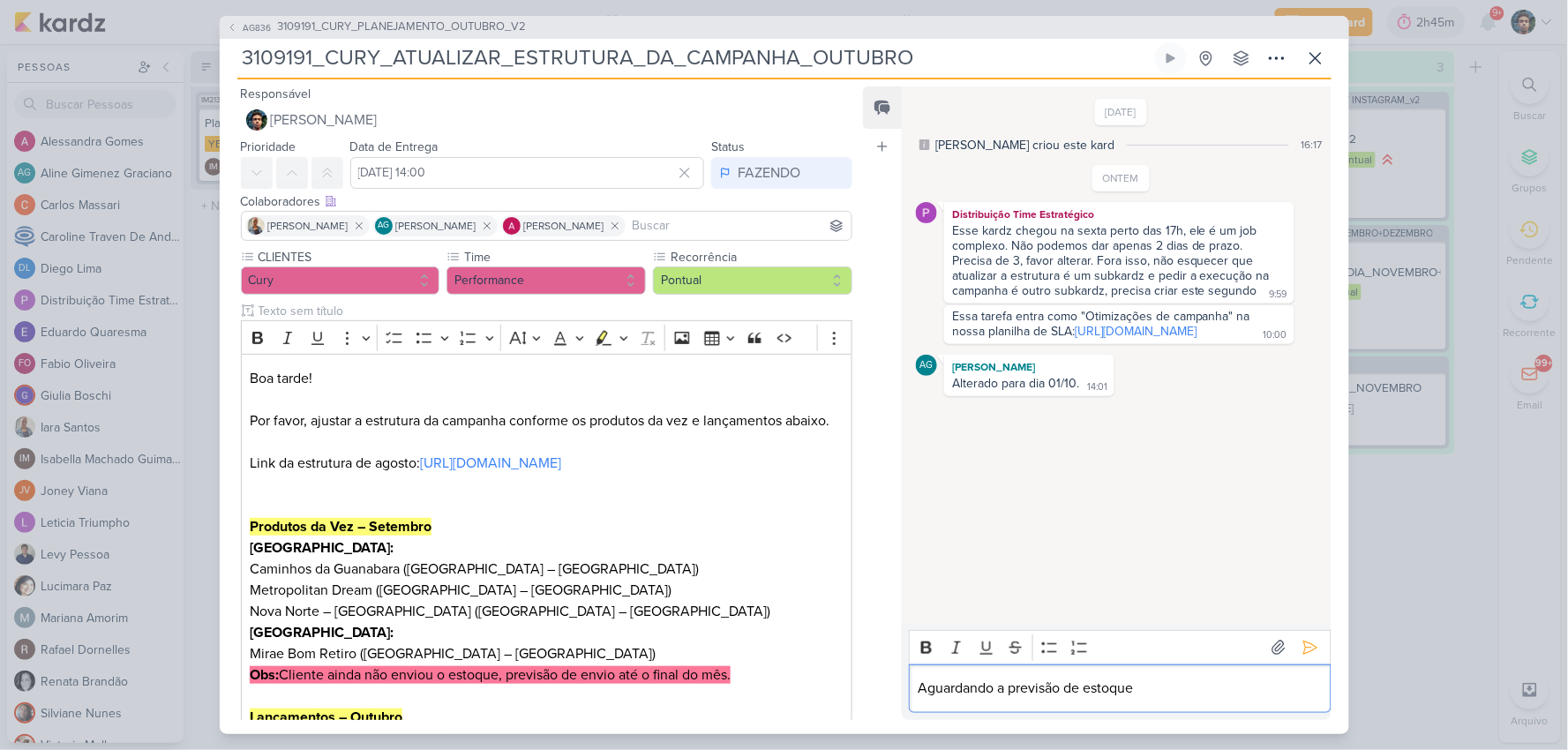
click at [1070, 696] on p "Aguardando a previsão de estoque" at bounding box center [1120, 688] width 404 height 21
click at [1071, 694] on p "Aguardando a previsão de estoque" at bounding box center [1120, 688] width 404 height 21
click at [1077, 680] on p "Aguardando a previsão de estoque" at bounding box center [1120, 688] width 404 height 21
click at [1092, 681] on p "Aguardando a previsão de estoque" at bounding box center [1120, 688] width 404 height 21
click at [1106, 686] on p "Aguardando a previsão de estoque" at bounding box center [1120, 688] width 404 height 21
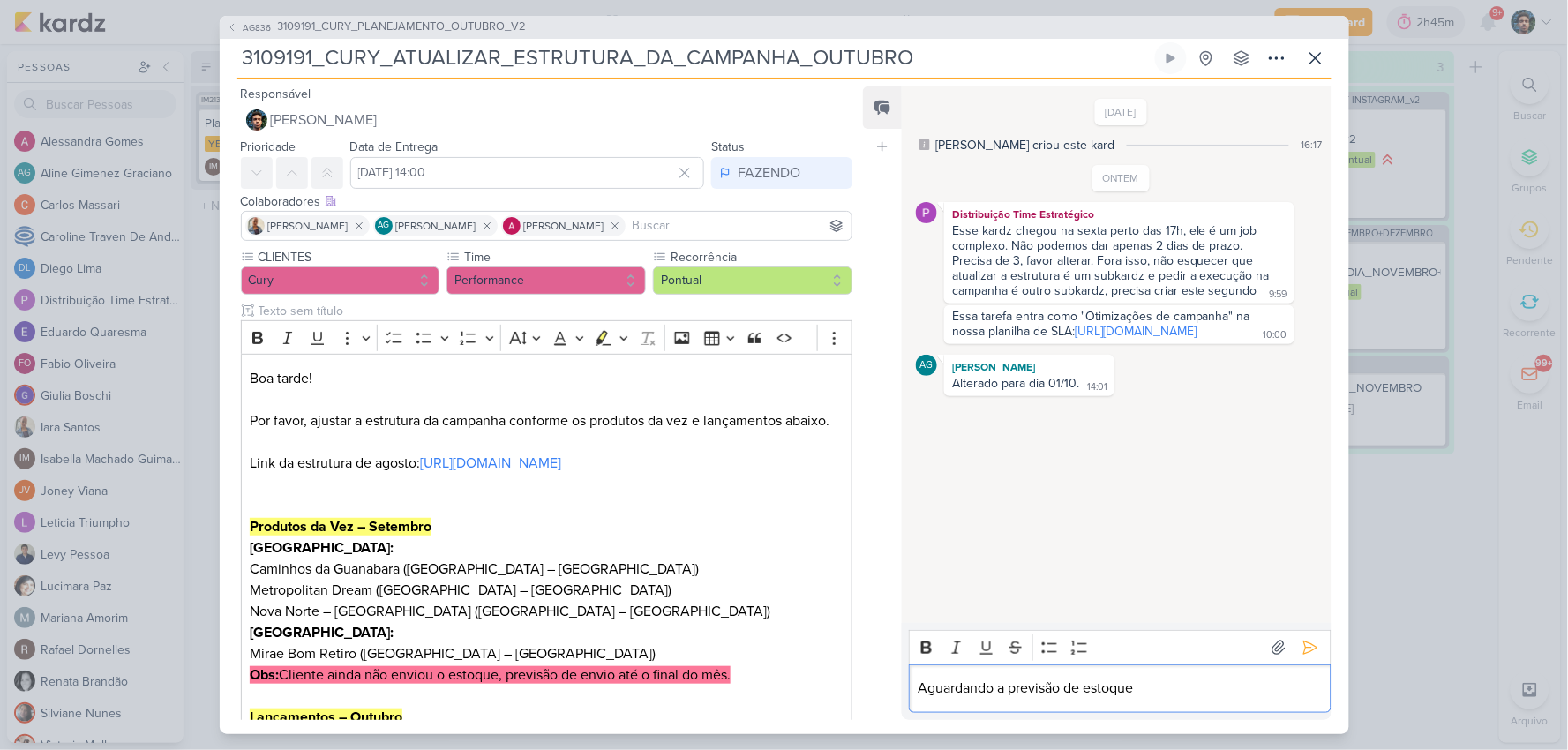
click at [1123, 688] on p "Aguardando a previsão de estoque" at bounding box center [1120, 688] width 404 height 21
click at [1155, 691] on p "Aguardando a previsão de estoque" at bounding box center [1120, 688] width 404 height 21
click at [1308, 649] on icon at bounding box center [1311, 647] width 17 height 17
